Goal: Task Accomplishment & Management: Use online tool/utility

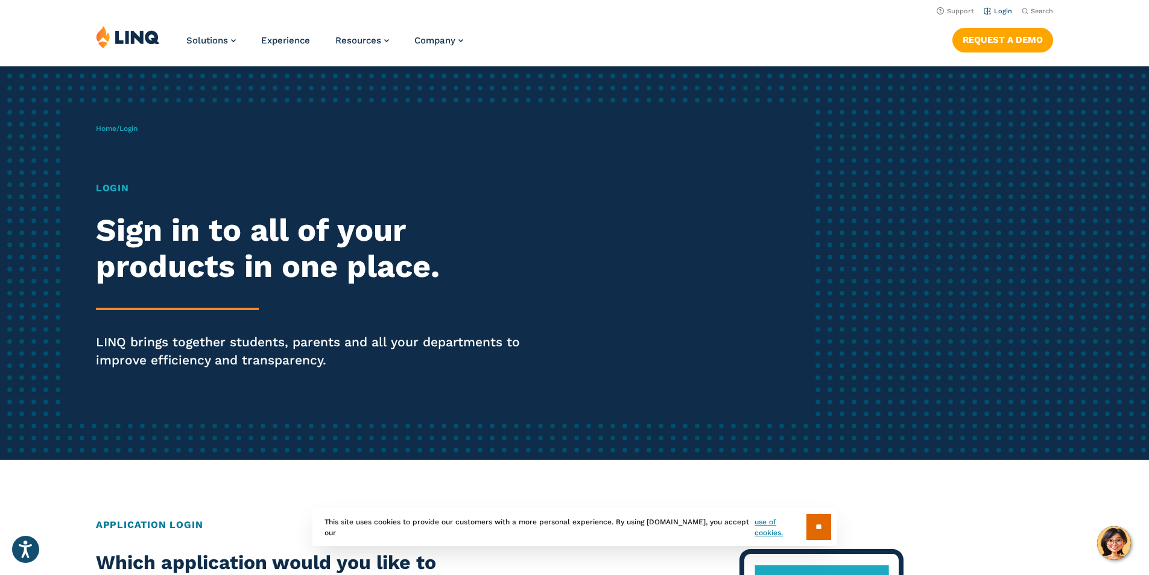
click at [996, 11] on link "Login" at bounding box center [998, 11] width 28 height 8
click at [119, 193] on h1 "Login" at bounding box center [317, 188] width 443 height 14
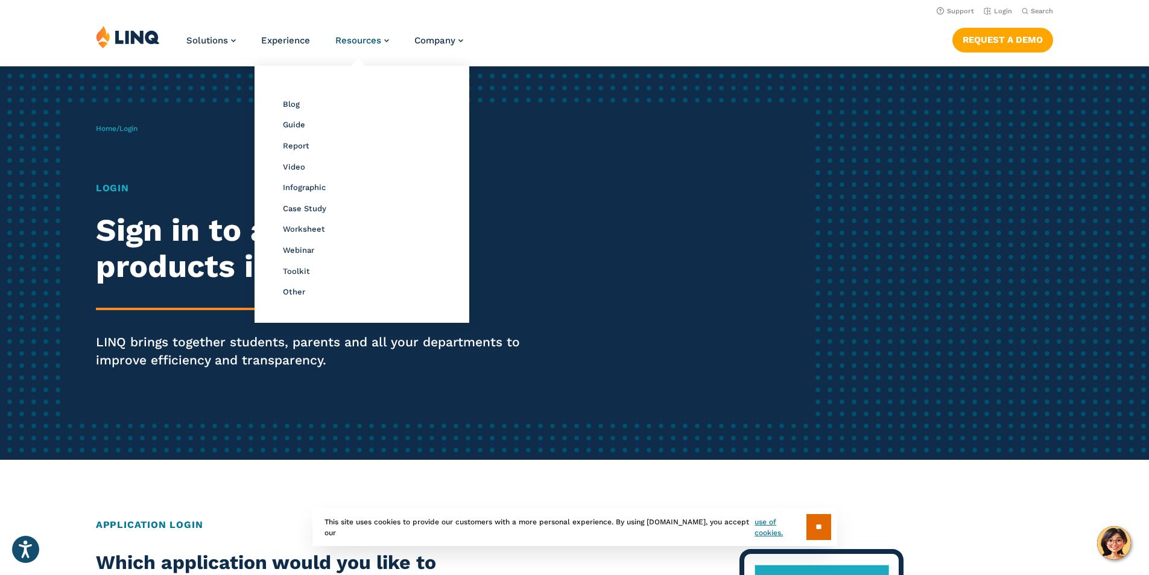
click at [692, 175] on div "Home / Login Login Sign in to all of your products in one place. LINQ brings to…" at bounding box center [455, 263] width 718 height 309
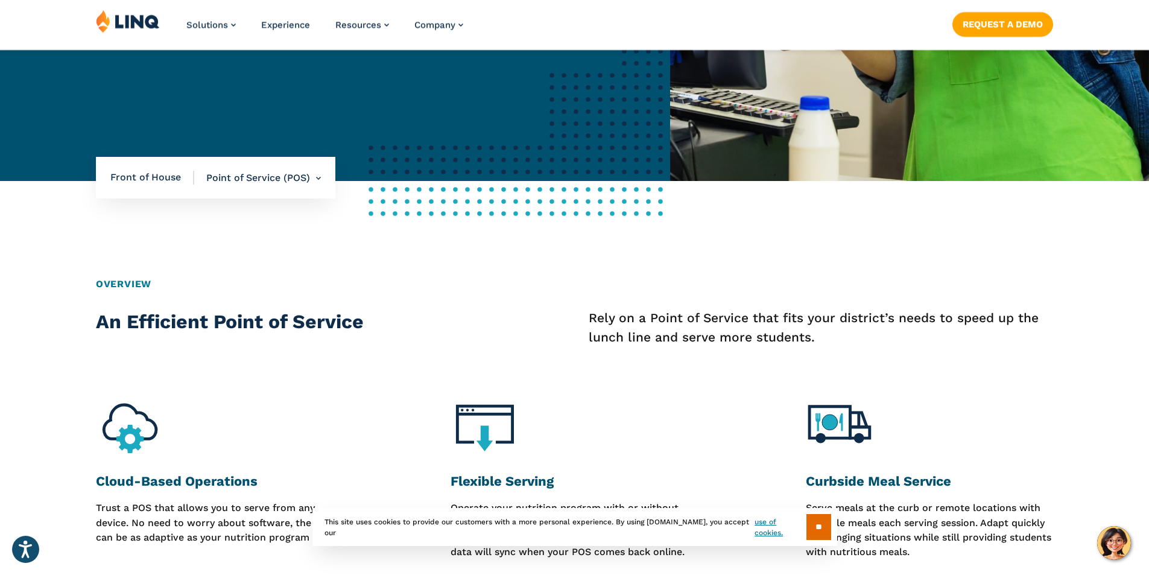
scroll to position [446, 0]
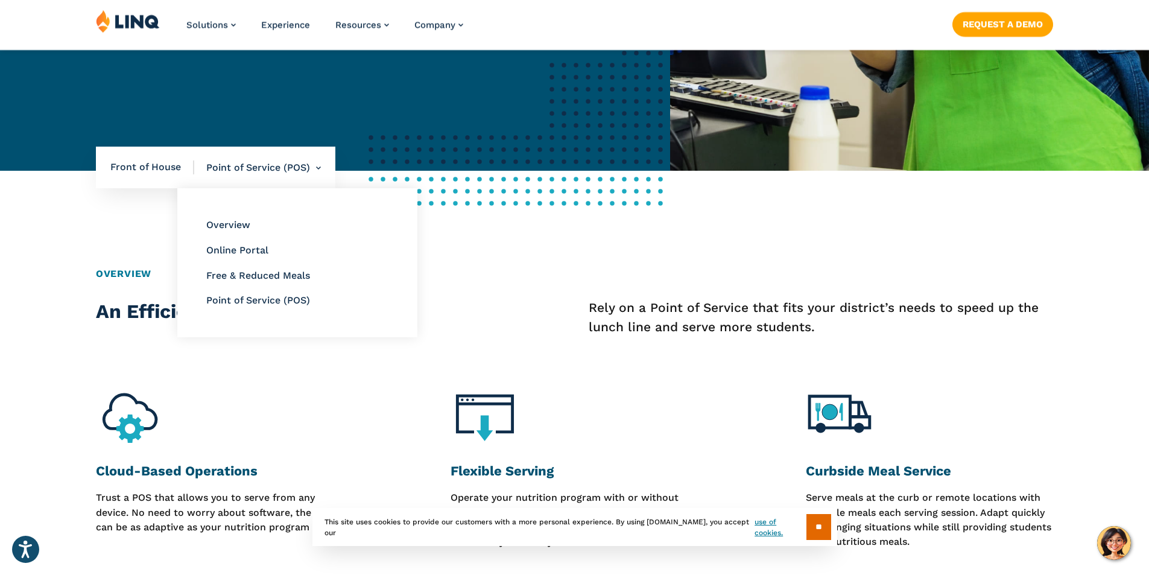
click at [277, 169] on li "Point of Service (POS) Overview Online Portal Free & Reduced Meals Point of Ser…" at bounding box center [257, 168] width 127 height 42
click at [244, 252] on link "Online Portal" at bounding box center [237, 249] width 62 height 11
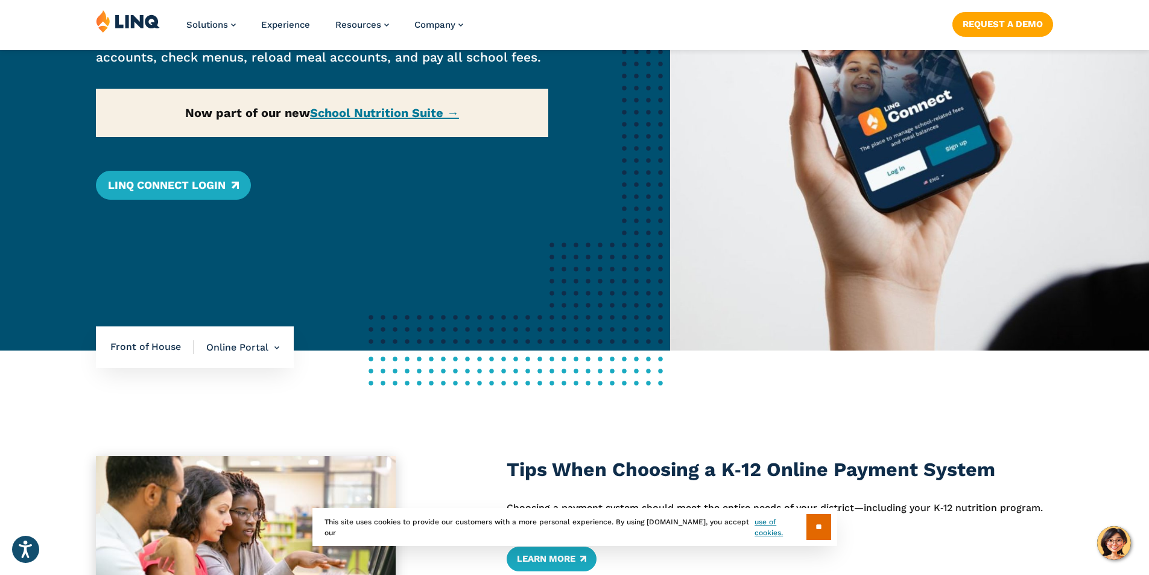
scroll to position [269, 0]
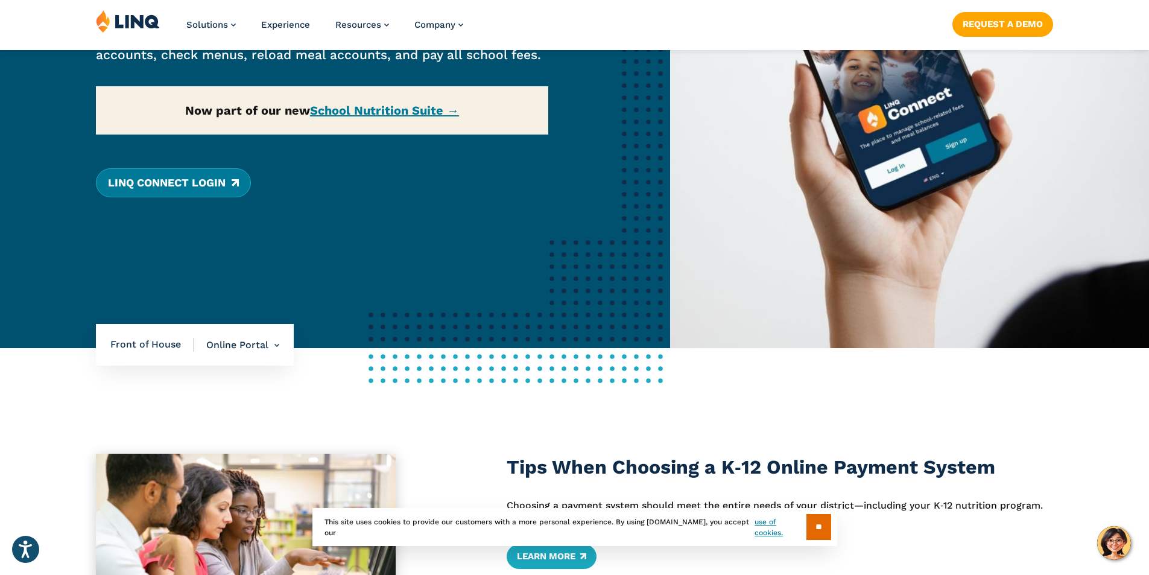
click at [204, 177] on link "LINQ Connect Login" at bounding box center [173, 182] width 155 height 29
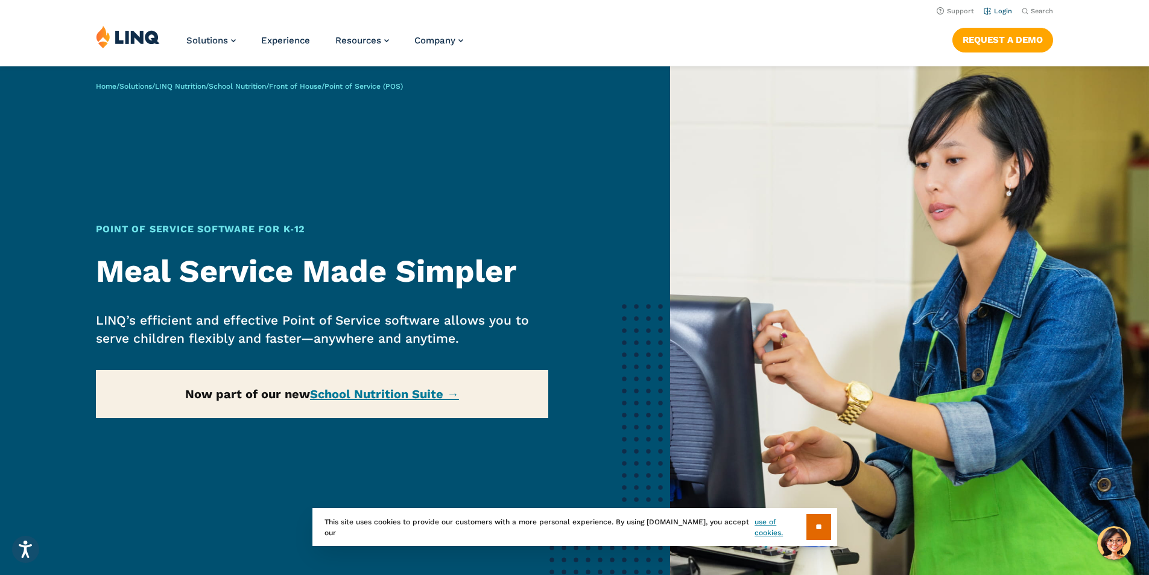
click at [551, 8] on link "Login" at bounding box center [998, 11] width 28 height 8
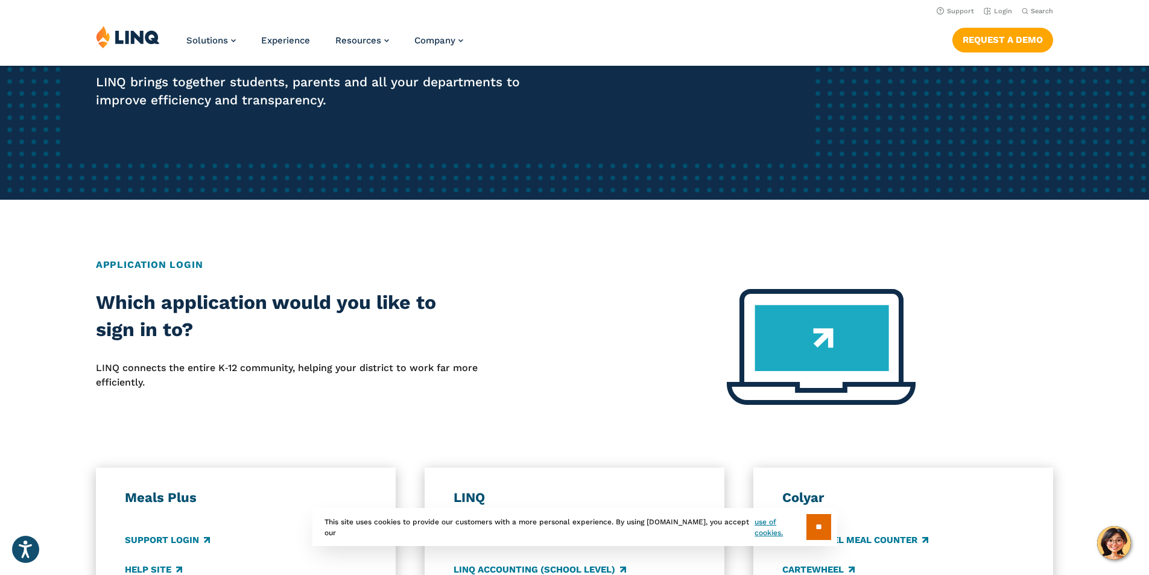
scroll to position [259, 0]
